Goal: Task Accomplishment & Management: Use online tool/utility

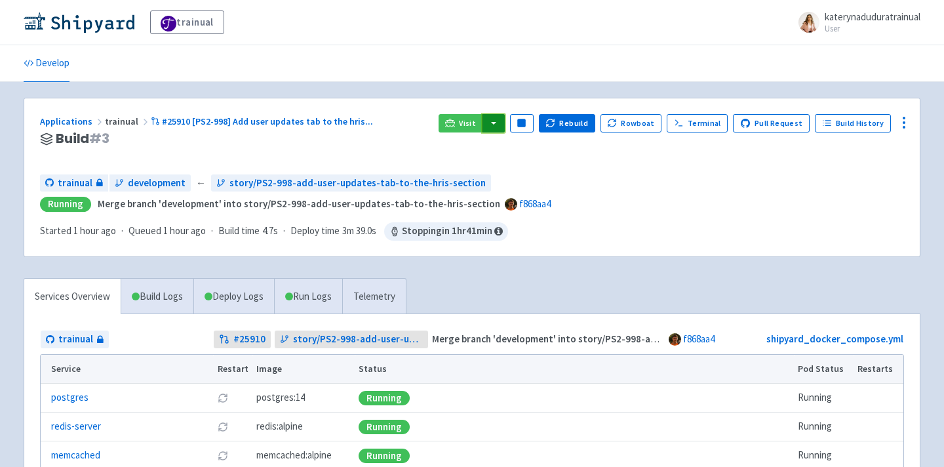
click at [498, 124] on button "button" at bounding box center [494, 123] width 22 height 18
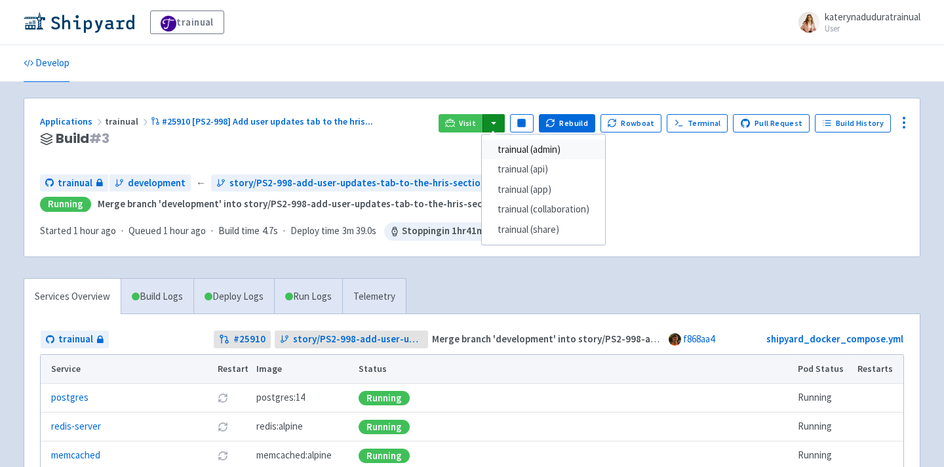
click at [537, 146] on link "trainual (admin)" at bounding box center [543, 150] width 123 height 20
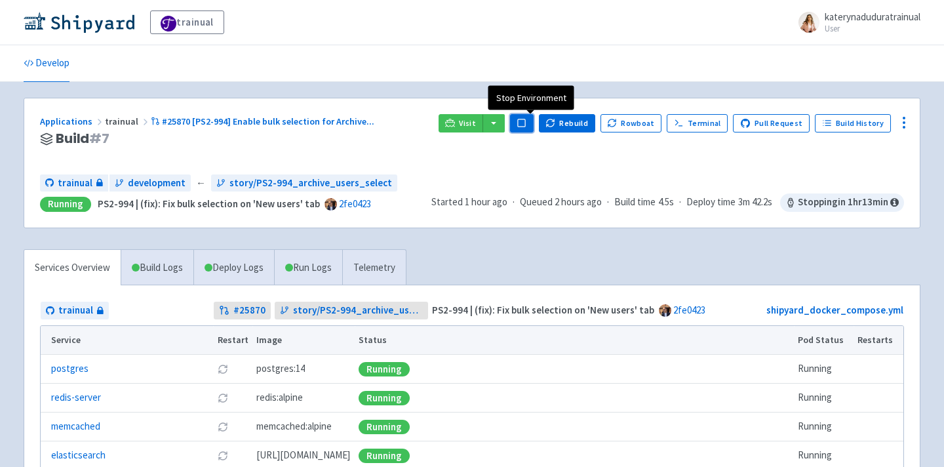
click at [525, 125] on rect "button" at bounding box center [521, 122] width 7 height 7
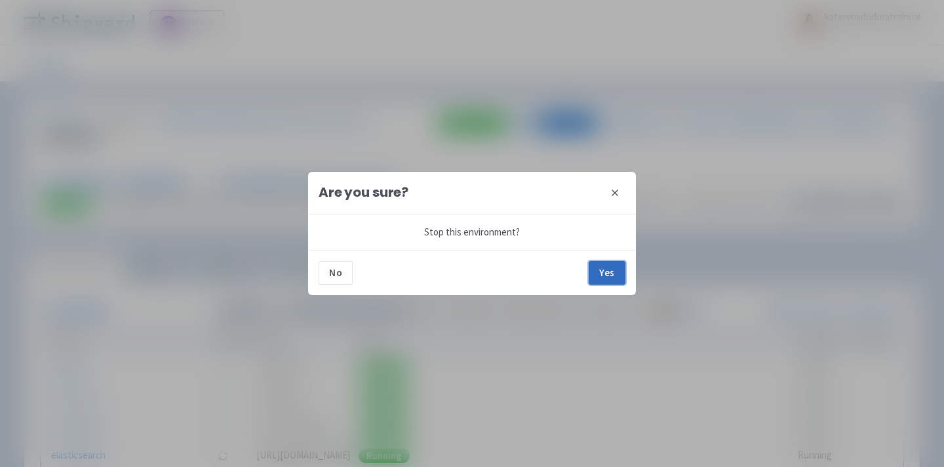
click at [605, 271] on button "Yes" at bounding box center [607, 273] width 37 height 24
